Goal: Task Accomplishment & Management: Manage account settings

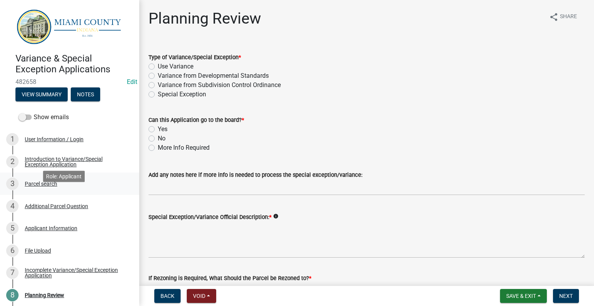
click at [46, 186] on div "Parcel search" at bounding box center [41, 183] width 32 height 5
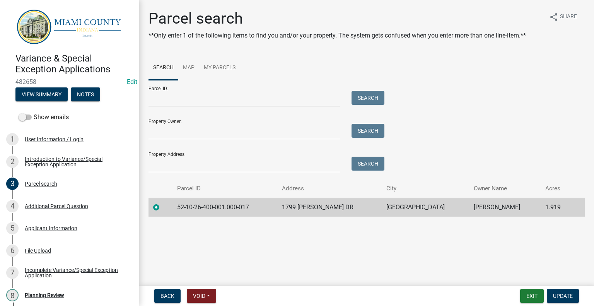
scroll to position [2, 0]
click at [76, 212] on div "4 Additional Parcel Question" at bounding box center [66, 206] width 121 height 12
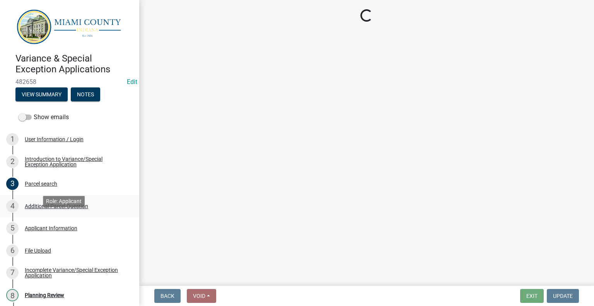
scroll to position [0, 0]
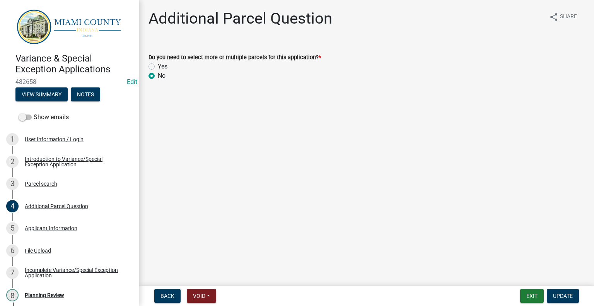
click at [76, 231] on div "Applicant Information" at bounding box center [51, 227] width 53 height 5
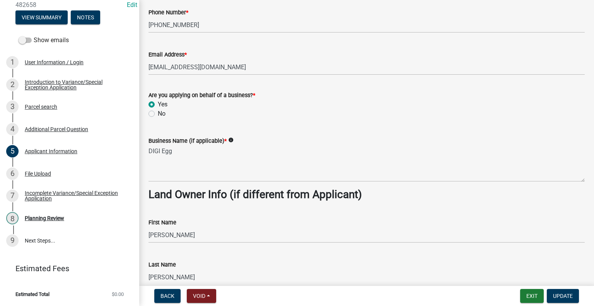
scroll to position [387, 0]
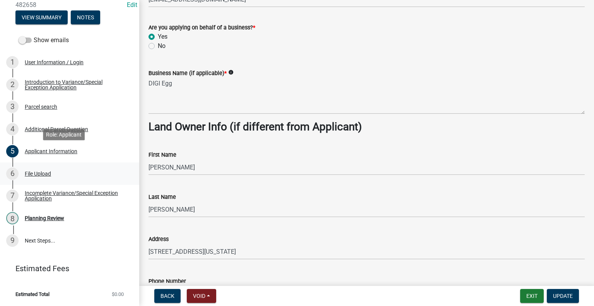
click at [60, 167] on div "6 File Upload" at bounding box center [66, 173] width 121 height 12
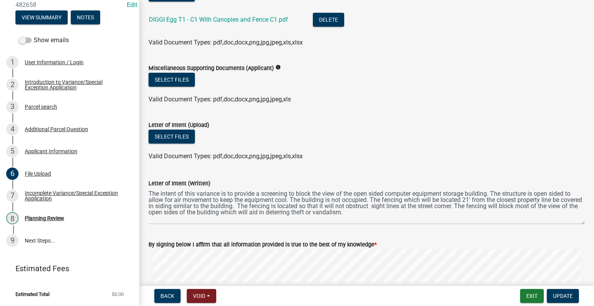
scroll to position [271, 0]
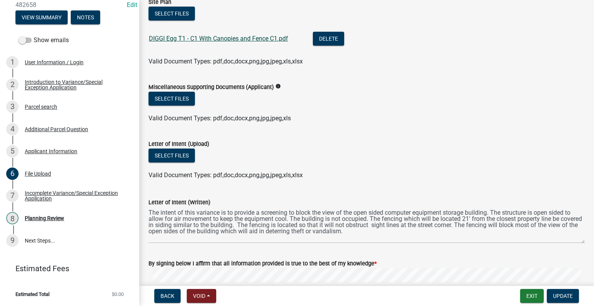
click at [245, 42] on link "DIGGI Egg T1 - C1 With Canopies and Fence C1.pdf" at bounding box center [218, 38] width 139 height 7
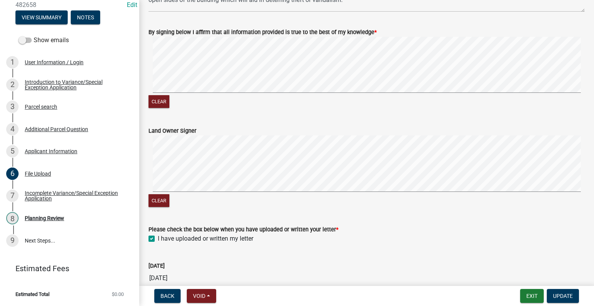
scroll to position [647, 0]
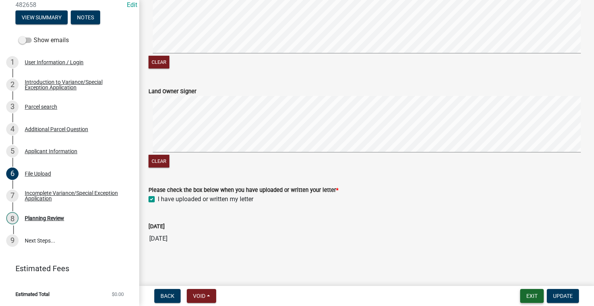
click at [521, 291] on button "Exit" at bounding box center [532, 296] width 24 height 14
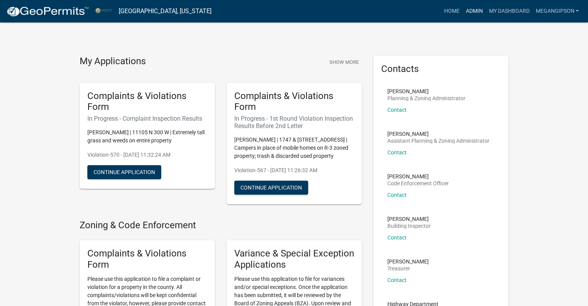
click at [466, 12] on link "Admin" at bounding box center [473, 11] width 23 height 15
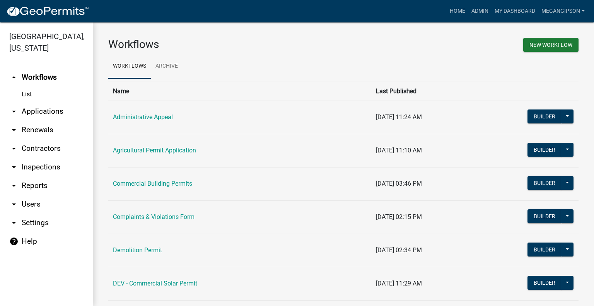
click at [48, 121] on link "arrow_drop_down Applications" at bounding box center [46, 111] width 93 height 19
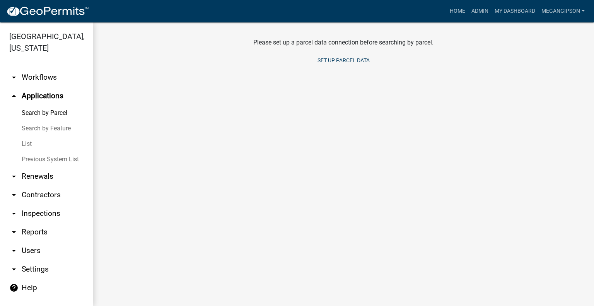
click at [42, 152] on link "List" at bounding box center [46, 143] width 93 height 15
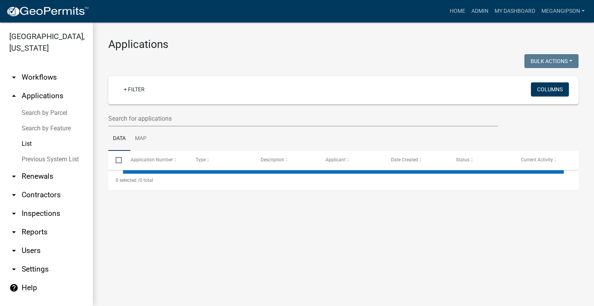
select select "3: 100"
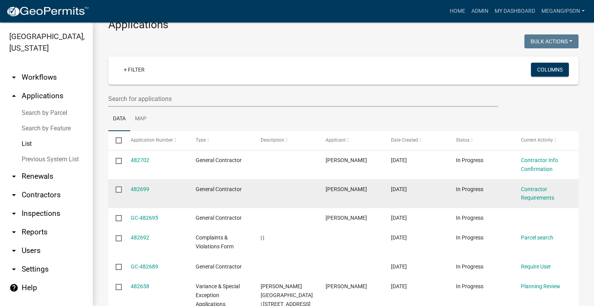
scroll to position [39, 0]
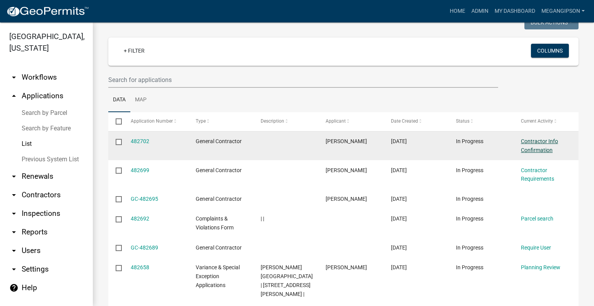
click at [536, 153] on link "Contractor Info Confirmation" at bounding box center [539, 145] width 37 height 15
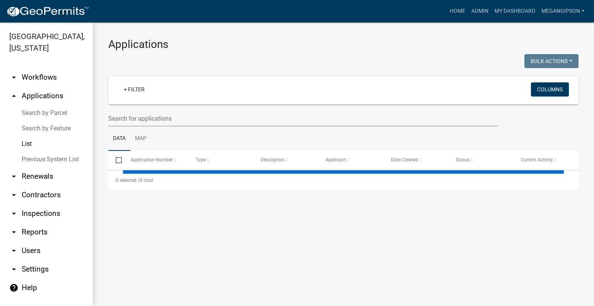
select select "3: 100"
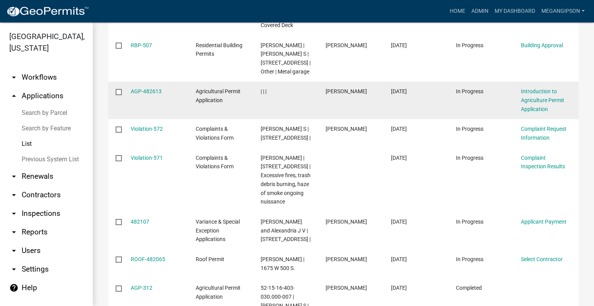
scroll to position [387, 0]
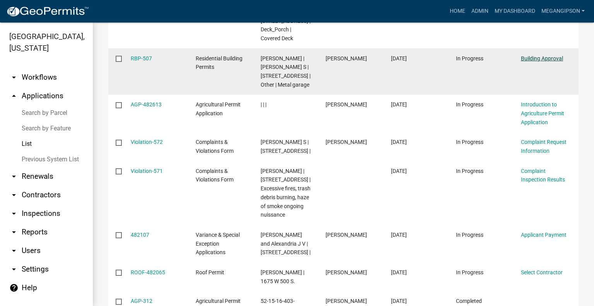
click at [533, 61] on link "Building Approval" at bounding box center [542, 58] width 42 height 6
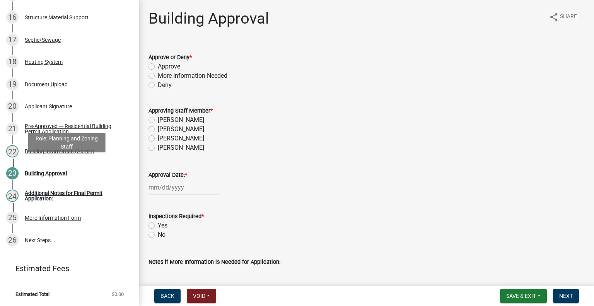
scroll to position [504, 0]
click at [68, 87] on div "Document Upload" at bounding box center [46, 84] width 43 height 5
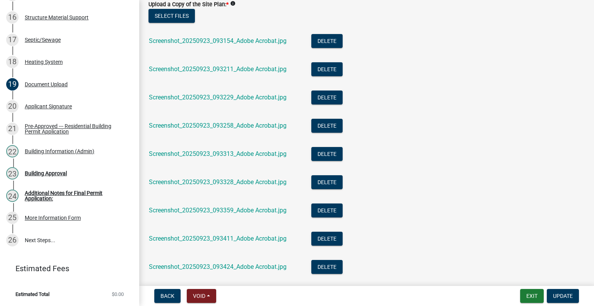
scroll to position [193, 0]
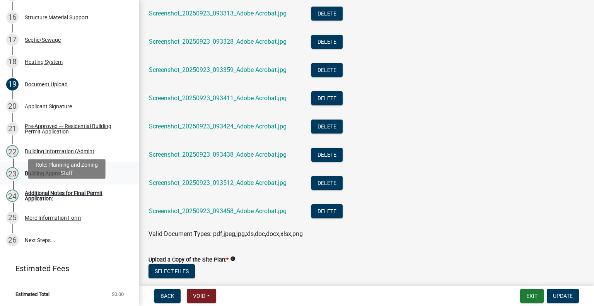
click at [46, 176] on div "Building Approval" at bounding box center [46, 173] width 42 height 5
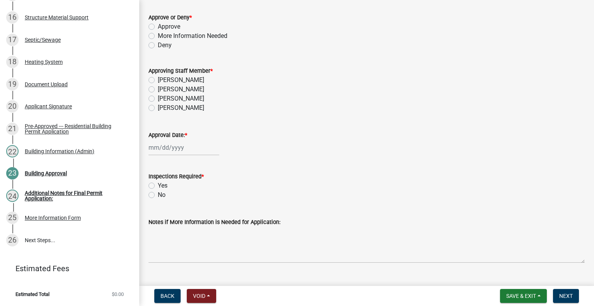
scroll to position [96, 0]
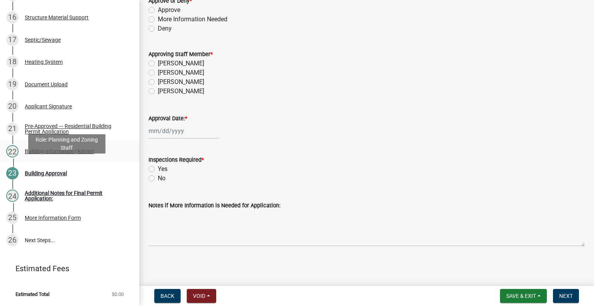
click at [68, 154] on div "Building Information (Admin)" at bounding box center [60, 150] width 70 height 5
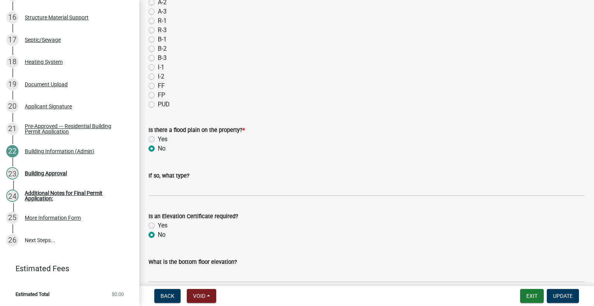
scroll to position [76, 0]
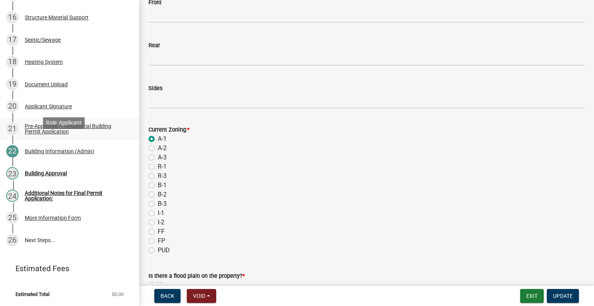
click at [51, 134] on div "Pre-Approved --- Residential Building Permit Application" at bounding box center [76, 128] width 102 height 11
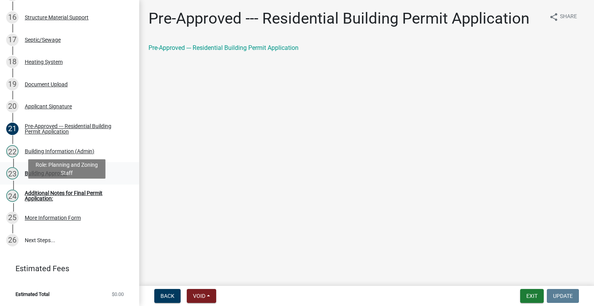
click at [41, 176] on div "Building Approval" at bounding box center [46, 173] width 42 height 5
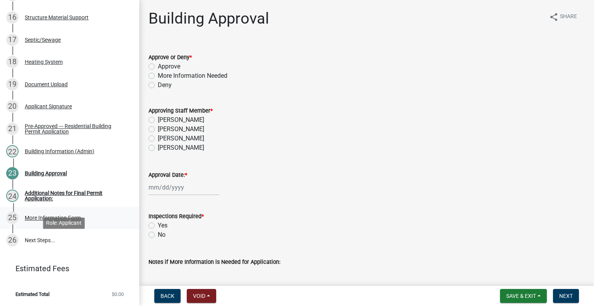
click at [58, 224] on div "25 More Information Form" at bounding box center [66, 218] width 121 height 12
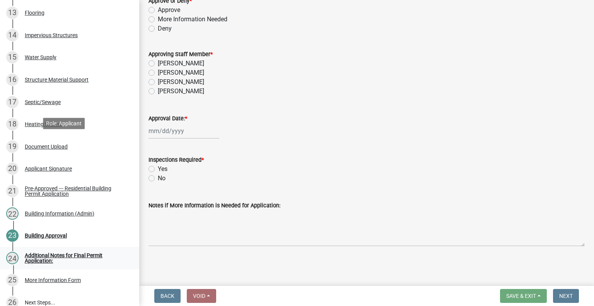
scroll to position [543, 0]
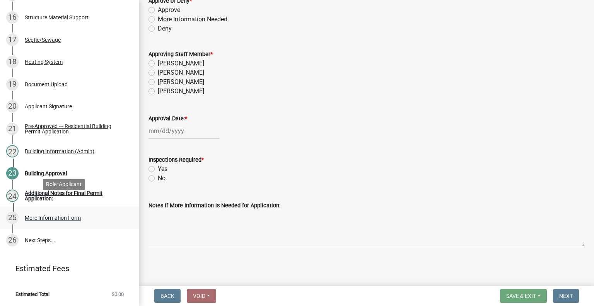
click at [49, 215] on div "More Information Form" at bounding box center [53, 217] width 56 height 5
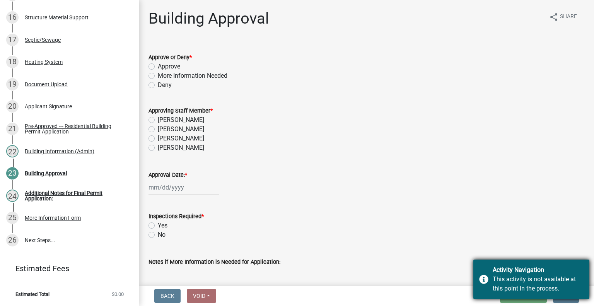
click at [493, 275] on div "This activity is not available at this point in the process." at bounding box center [538, 284] width 91 height 19
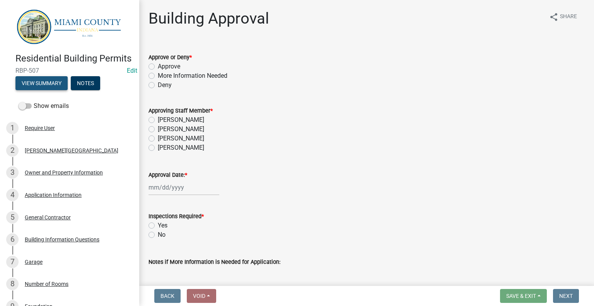
click at [60, 90] on button "View Summary" at bounding box center [41, 83] width 52 height 14
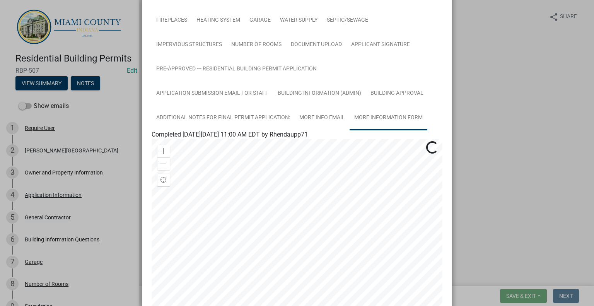
click at [350, 130] on link "More Information Form" at bounding box center [389, 118] width 78 height 25
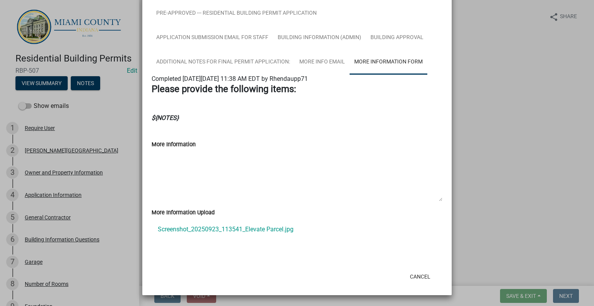
scroll to position [254, 0]
click at [260, 222] on link "Screenshot_20250923_113541_Elevate Parcel.jpg" at bounding box center [297, 229] width 291 height 19
click at [420, 273] on button "Cancel" at bounding box center [420, 277] width 33 height 14
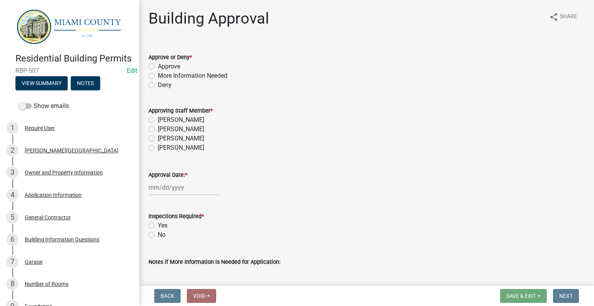
click at [158, 71] on label "Approve" at bounding box center [169, 66] width 22 height 9
click at [158, 67] on input "Approve" at bounding box center [160, 64] width 5 height 5
radio input "true"
click at [158, 134] on div "[PERSON_NAME]" at bounding box center [366, 129] width 436 height 9
click at [158, 134] on label "[PERSON_NAME]" at bounding box center [181, 129] width 46 height 9
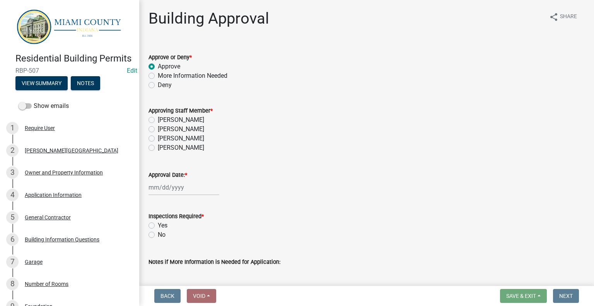
click at [158, 130] on input "[PERSON_NAME]" at bounding box center [160, 127] width 5 height 5
radio input "true"
click at [164, 195] on div at bounding box center [183, 187] width 71 height 16
select select "9"
select select "2025"
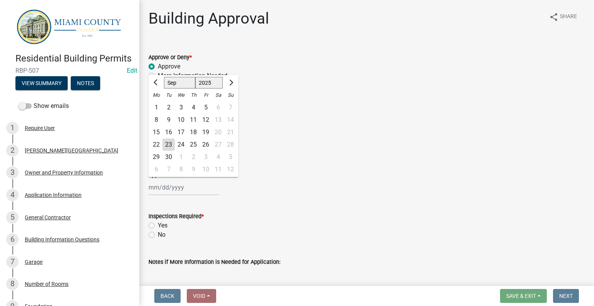
click at [175, 151] on div "23" at bounding box center [168, 144] width 12 height 12
type input "[DATE]"
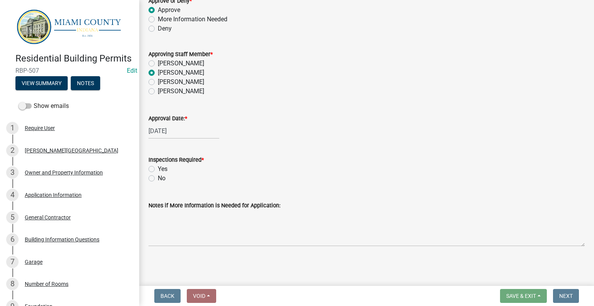
scroll to position [96, 0]
click at [158, 164] on label "Yes" at bounding box center [163, 168] width 10 height 9
click at [158, 164] on input "Yes" at bounding box center [160, 166] width 5 height 5
radio input "true"
click at [56, 220] on div "General Contractor" at bounding box center [48, 217] width 46 height 5
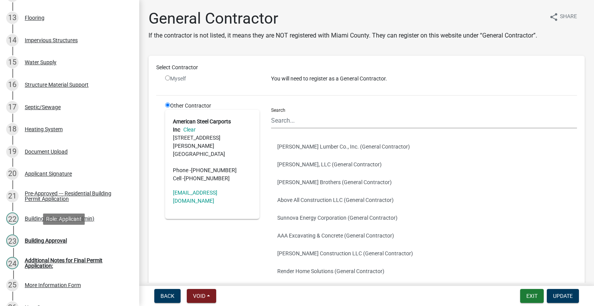
scroll to position [543, 0]
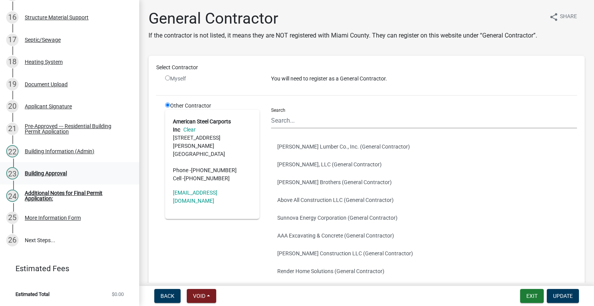
click at [56, 171] on div "Building Approval" at bounding box center [46, 173] width 42 height 5
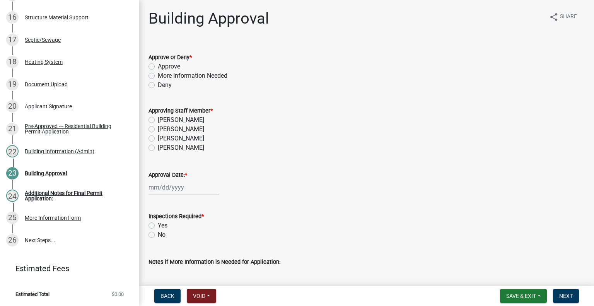
click at [170, 71] on label "Approve" at bounding box center [169, 66] width 22 height 9
click at [163, 67] on input "Approve" at bounding box center [160, 64] width 5 height 5
radio input "true"
click at [167, 134] on label "[PERSON_NAME]" at bounding box center [181, 129] width 46 height 9
click at [163, 130] on input "[PERSON_NAME]" at bounding box center [160, 127] width 5 height 5
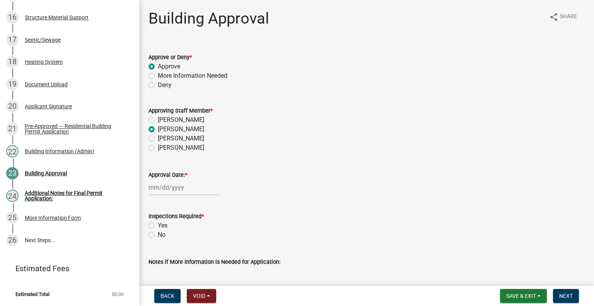
radio input "true"
click at [163, 195] on div at bounding box center [183, 187] width 71 height 16
select select "9"
select select "2025"
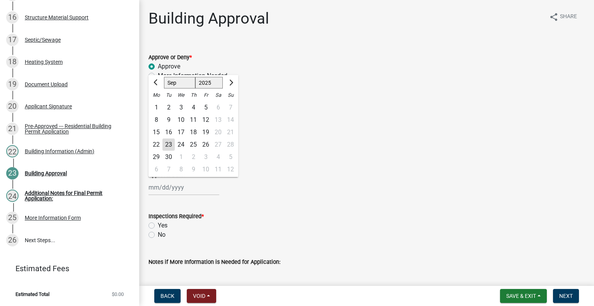
click at [172, 151] on div "23" at bounding box center [168, 144] width 12 height 12
type input "[DATE]"
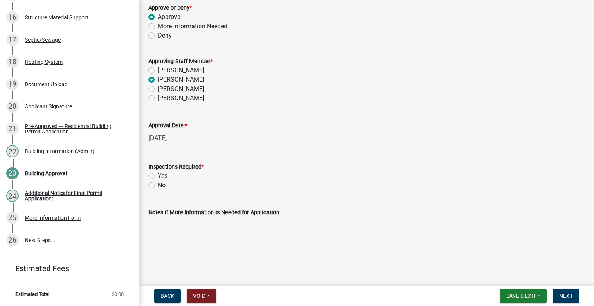
scroll to position [77, 0]
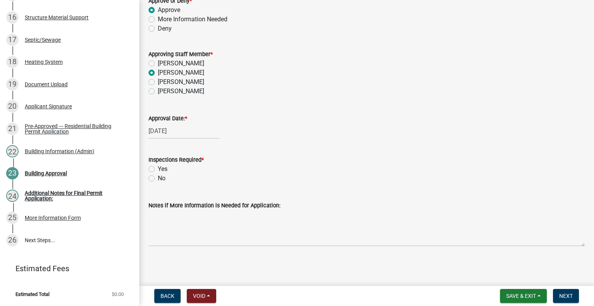
click at [158, 174] on label "Yes" at bounding box center [163, 168] width 10 height 9
click at [158, 169] on input "Yes" at bounding box center [160, 166] width 5 height 5
radio input "true"
click at [565, 293] on span "Next" at bounding box center [566, 296] width 14 height 6
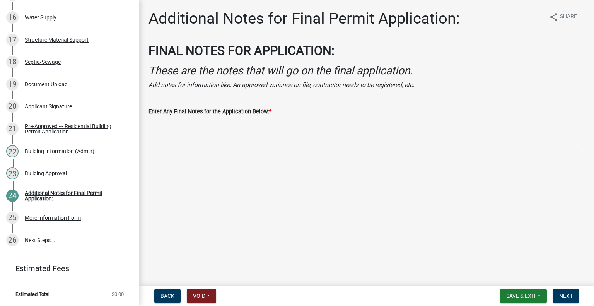
click at [210, 152] on textarea "Enter Any Final Notes for the Application Below: *" at bounding box center [366, 134] width 436 height 36
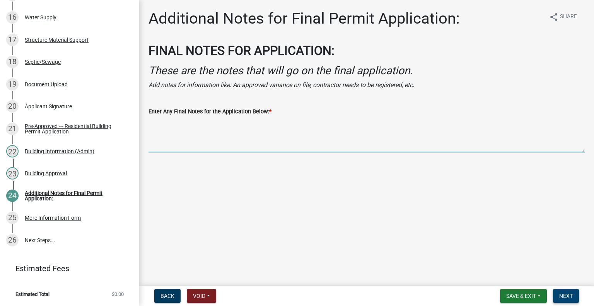
click at [563, 294] on span "Next" at bounding box center [566, 296] width 14 height 6
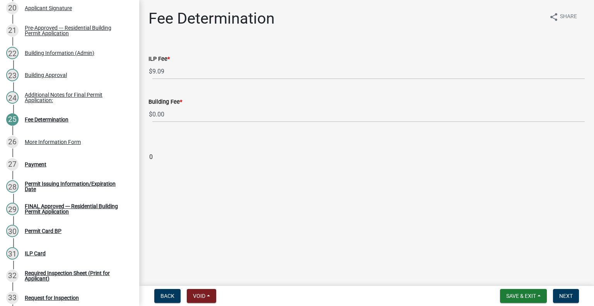
scroll to position [744, 0]
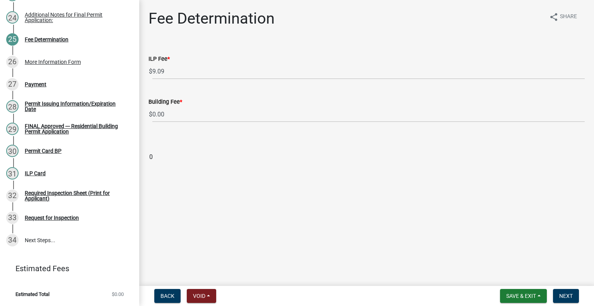
click at [177, 129] on wm-data-entity-input "Building Fee * $ 0.00" at bounding box center [366, 107] width 436 height 43
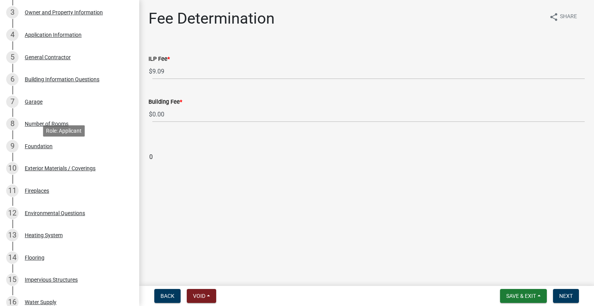
scroll to position [48, 0]
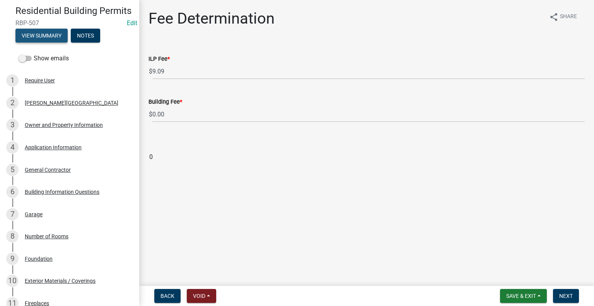
click at [50, 43] on button "View Summary" at bounding box center [41, 36] width 52 height 14
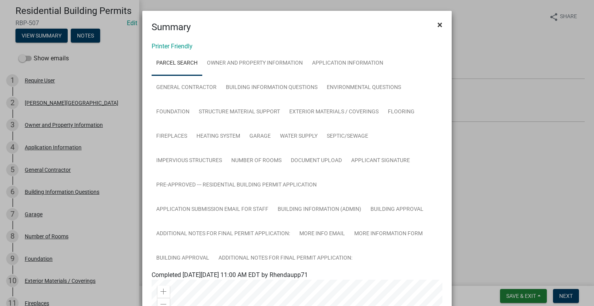
click at [439, 27] on button "×" at bounding box center [439, 25] width 17 height 22
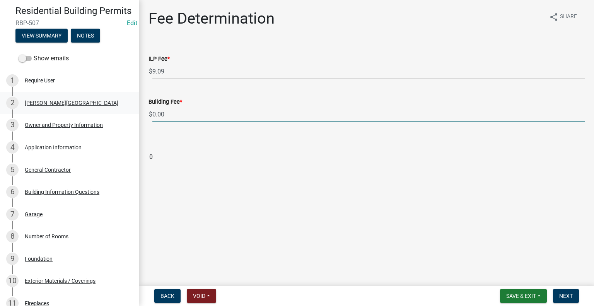
drag, startPoint x: 185, startPoint y: 125, endPoint x: 116, endPoint y: 122, distance: 68.9
click at [123, 123] on div "Residential Building Permits RBP-507 Edit View Summary Notes Show emails 1 Requ…" at bounding box center [297, 153] width 594 height 306
type input "108"
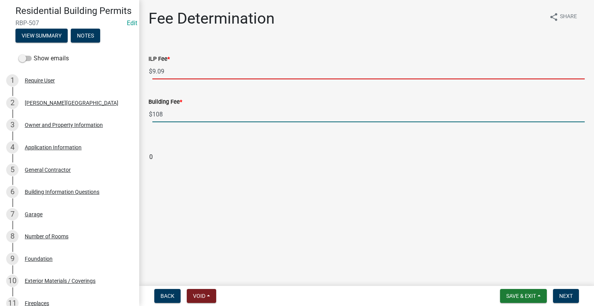
click at [186, 79] on input "9.09" at bounding box center [368, 71] width 432 height 16
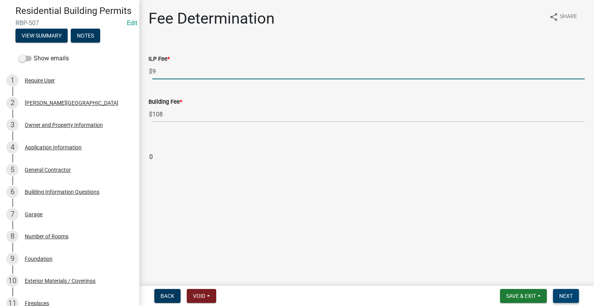
type input "9"
click at [566, 294] on span "Next" at bounding box center [566, 296] width 14 height 6
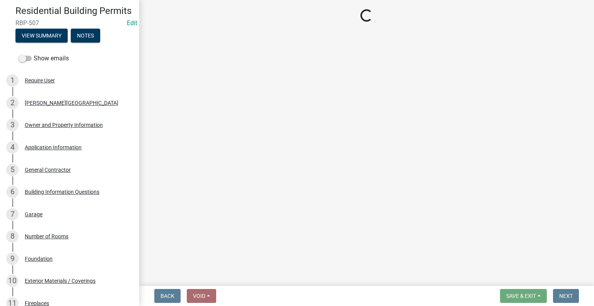
select select "3: 3"
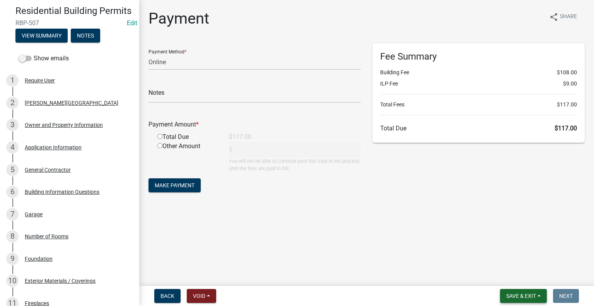
click at [516, 293] on span "Save & Exit" at bounding box center [521, 296] width 30 height 6
click at [493, 276] on button "Save & Exit" at bounding box center [516, 273] width 62 height 19
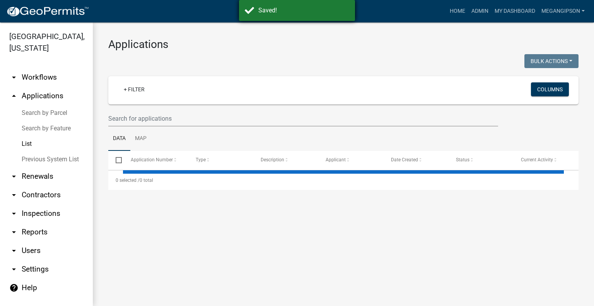
select select "3: 100"
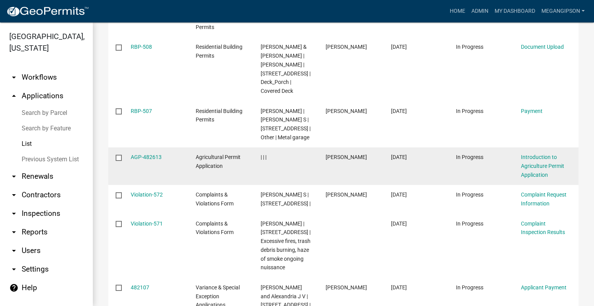
scroll to position [348, 0]
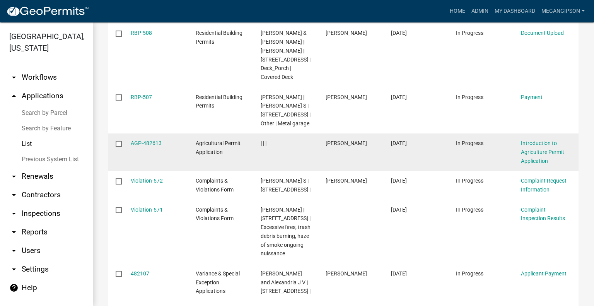
click at [121, 146] on input "checkbox" at bounding box center [118, 143] width 5 height 5
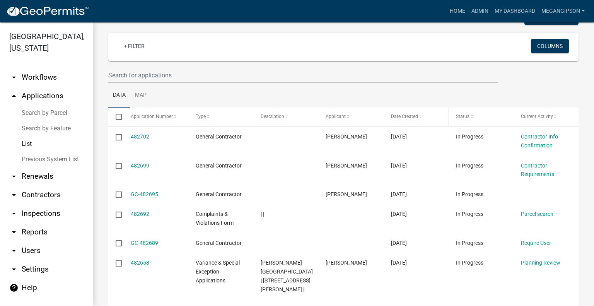
scroll to position [0, 0]
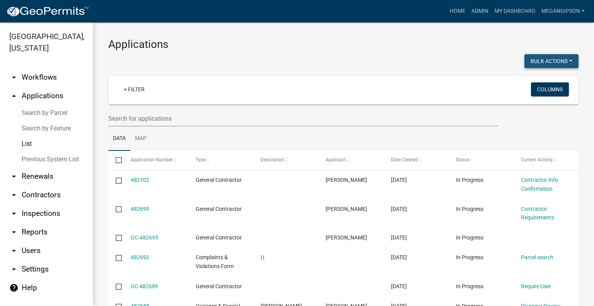
click at [558, 66] on button "Bulk Actions" at bounding box center [551, 61] width 54 height 14
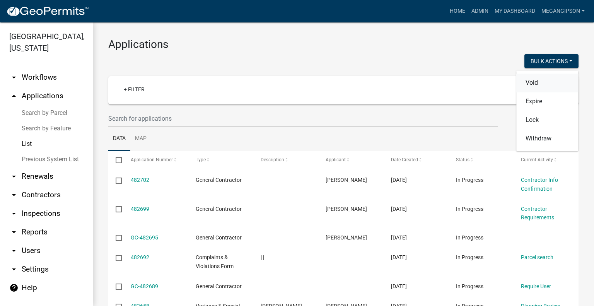
click at [532, 88] on button "Void" at bounding box center [547, 82] width 62 height 19
checkbox input "false"
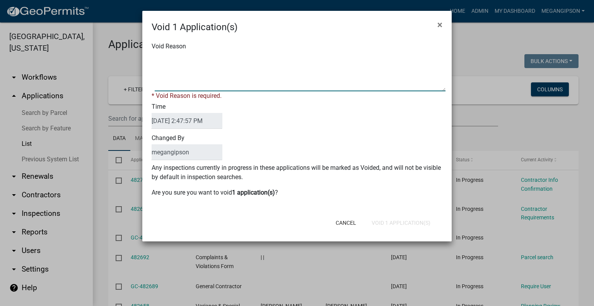
click at [203, 79] on textarea "Void Reason" at bounding box center [300, 72] width 291 height 39
type textarea "a"
type textarea "Application not needed"
click at [393, 233] on div "Cancel Void 1 Application(s)" at bounding box center [347, 223] width 191 height 20
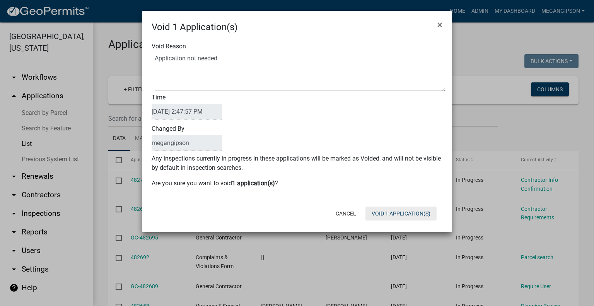
click at [392, 220] on button "Void 1 Application(s)" at bounding box center [400, 213] width 71 height 14
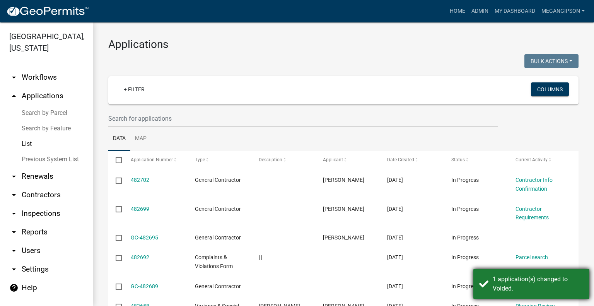
click at [517, 289] on div "1 application(s) changed to Voided." at bounding box center [538, 284] width 91 height 19
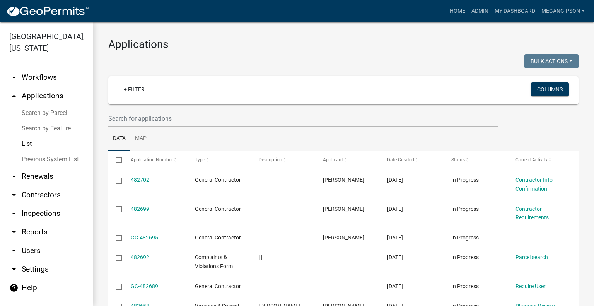
click at [267, 51] on h3 "Applications" at bounding box center [343, 44] width 470 height 13
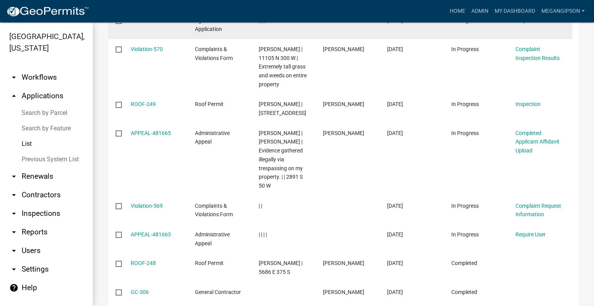
scroll to position [735, 0]
